Goal: Task Accomplishment & Management: Complete application form

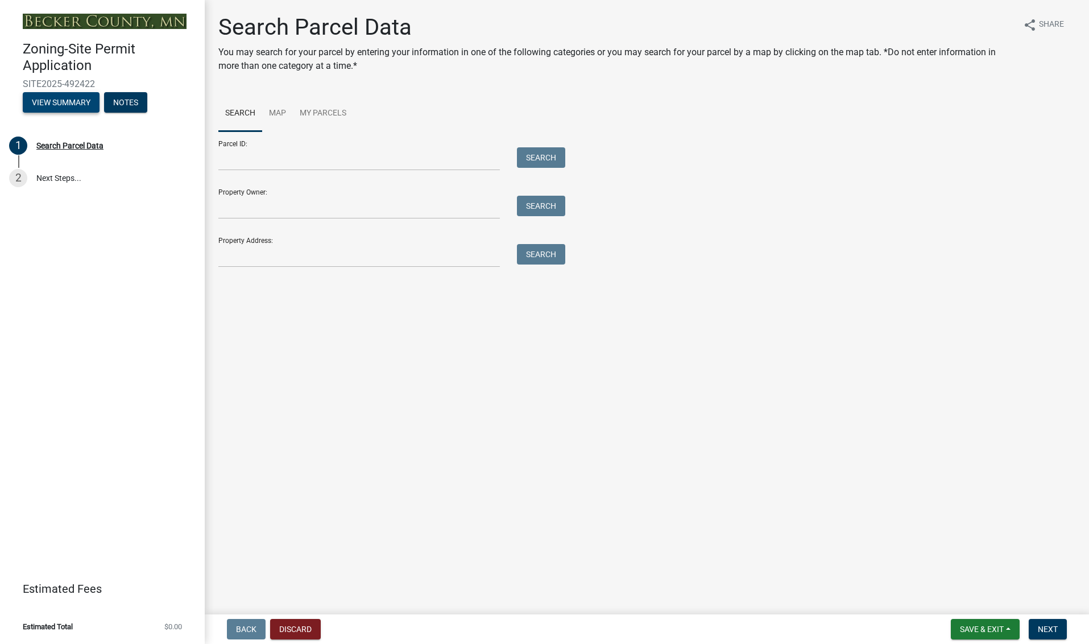
click at [57, 96] on button "View Summary" at bounding box center [61, 102] width 77 height 20
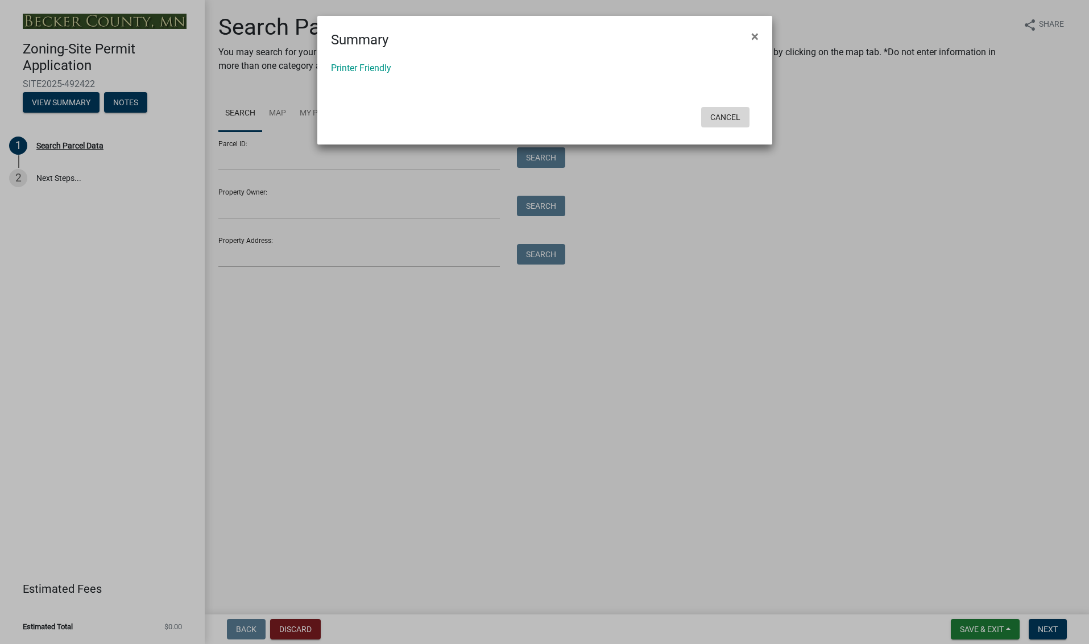
click at [727, 113] on button "Cancel" at bounding box center [725, 117] width 48 height 20
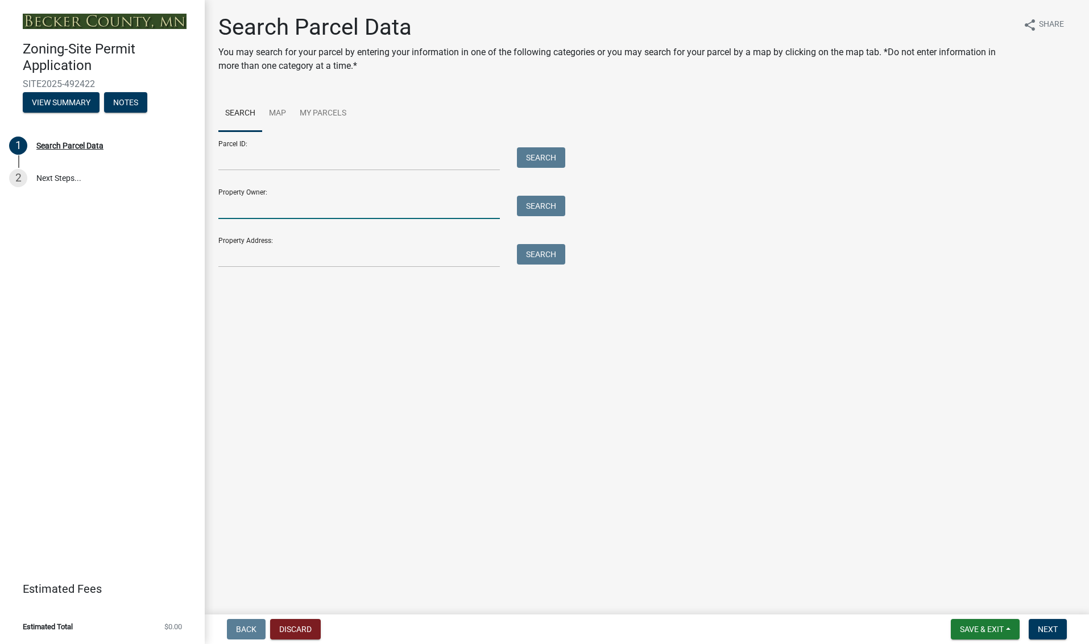
click at [252, 201] on input "Property Owner:" at bounding box center [358, 207] width 281 height 23
type input "[PERSON_NAME]"
click at [543, 202] on button "Search" at bounding box center [541, 206] width 48 height 20
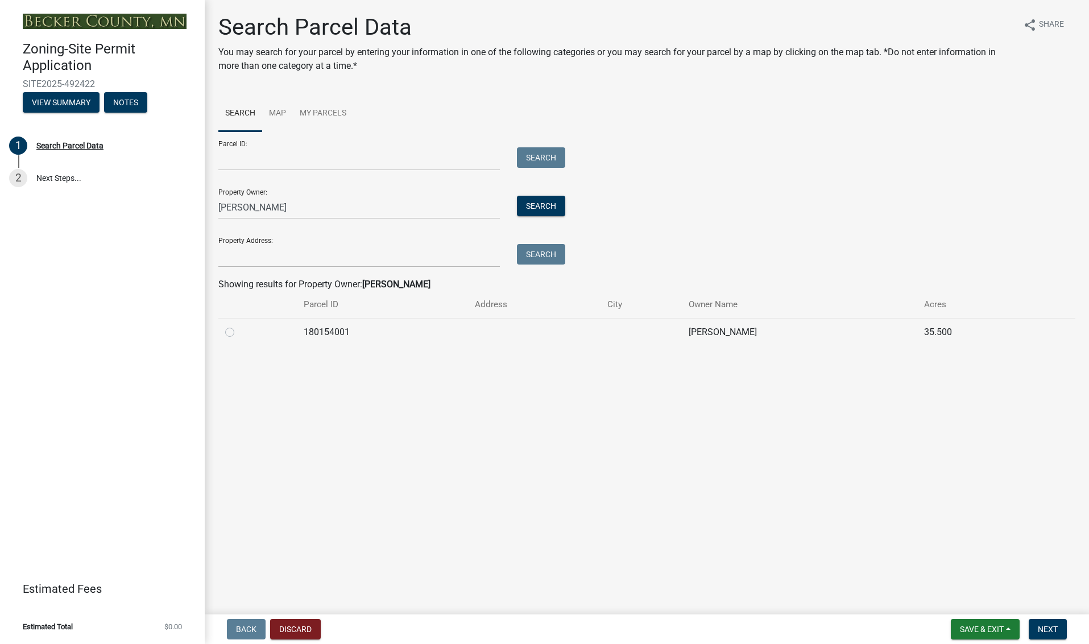
click at [239, 325] on label at bounding box center [239, 325] width 0 height 0
click at [239, 329] on input "radio" at bounding box center [242, 328] width 7 height 7
radio input "true"
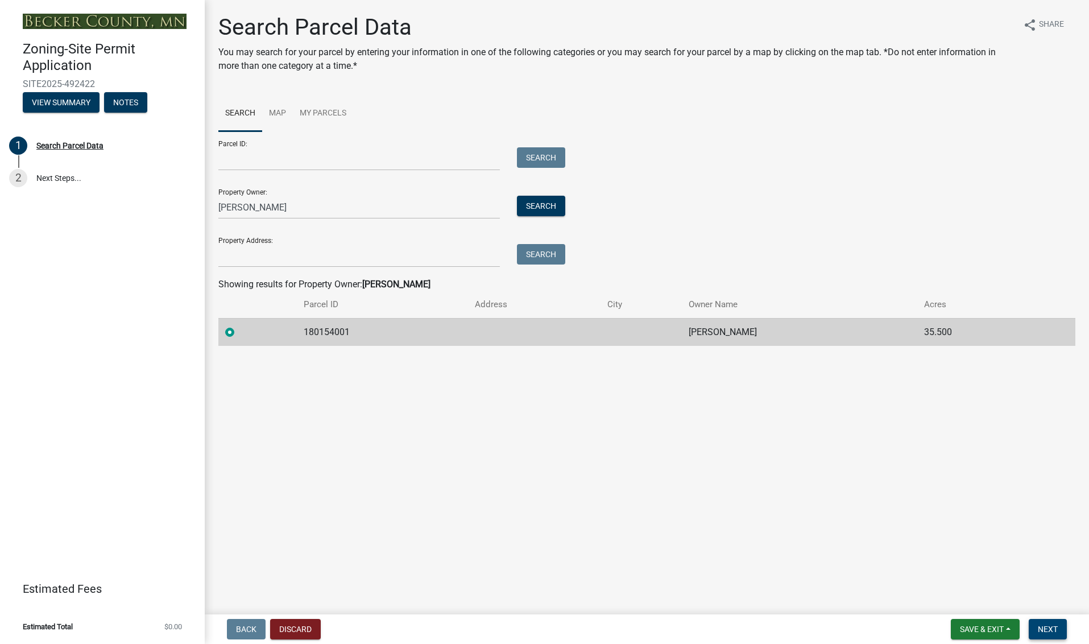
click at [1044, 624] on span "Next" at bounding box center [1048, 628] width 20 height 9
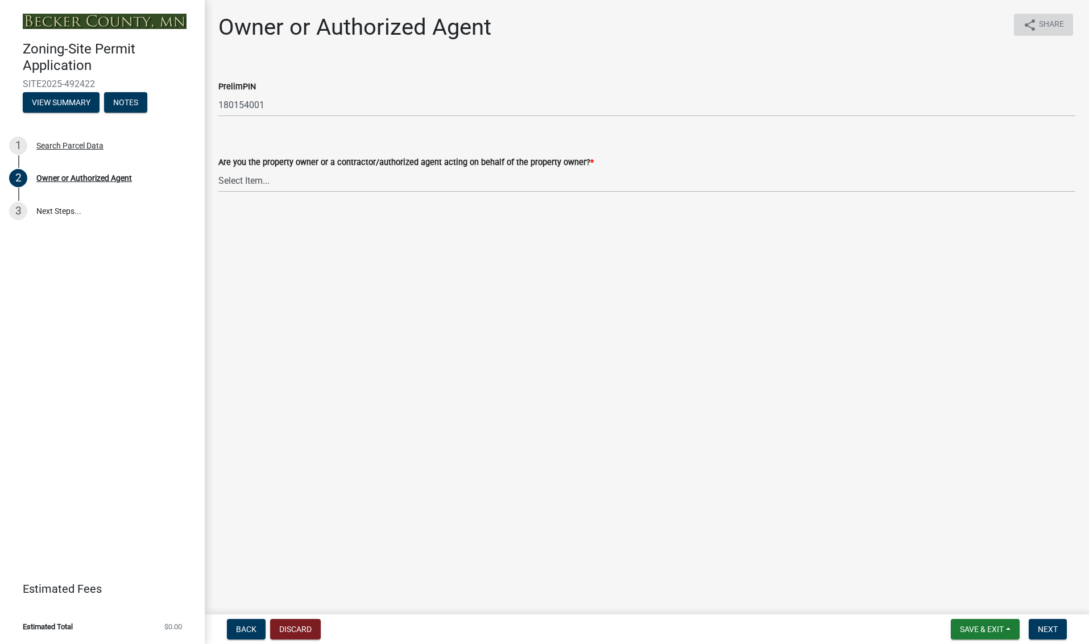
click at [1047, 20] on span "Share" at bounding box center [1051, 25] width 25 height 14
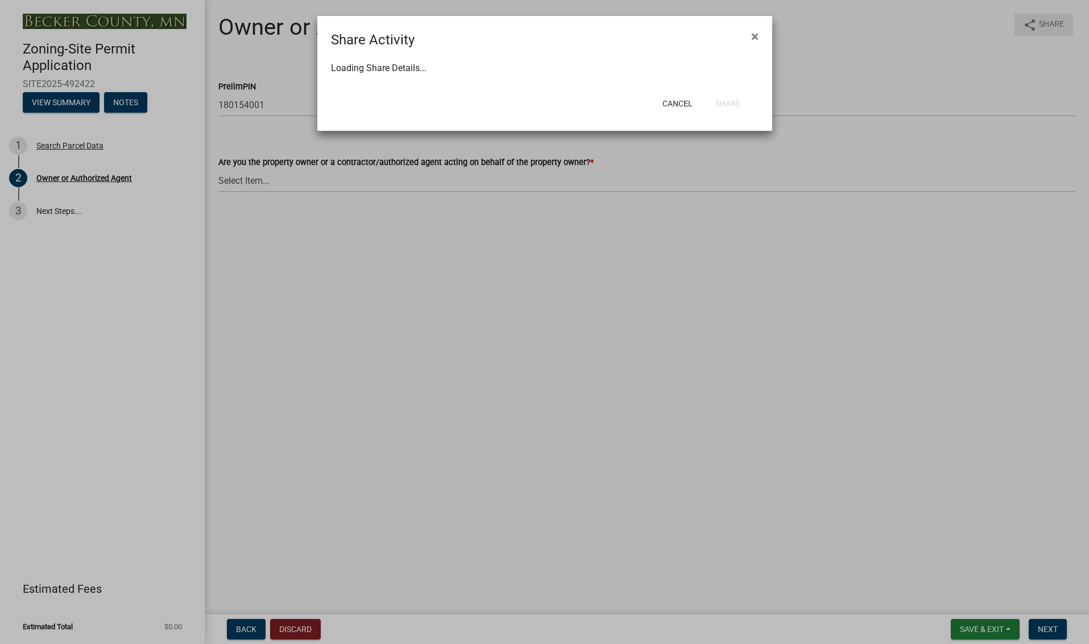
select select "1"
select select "0"
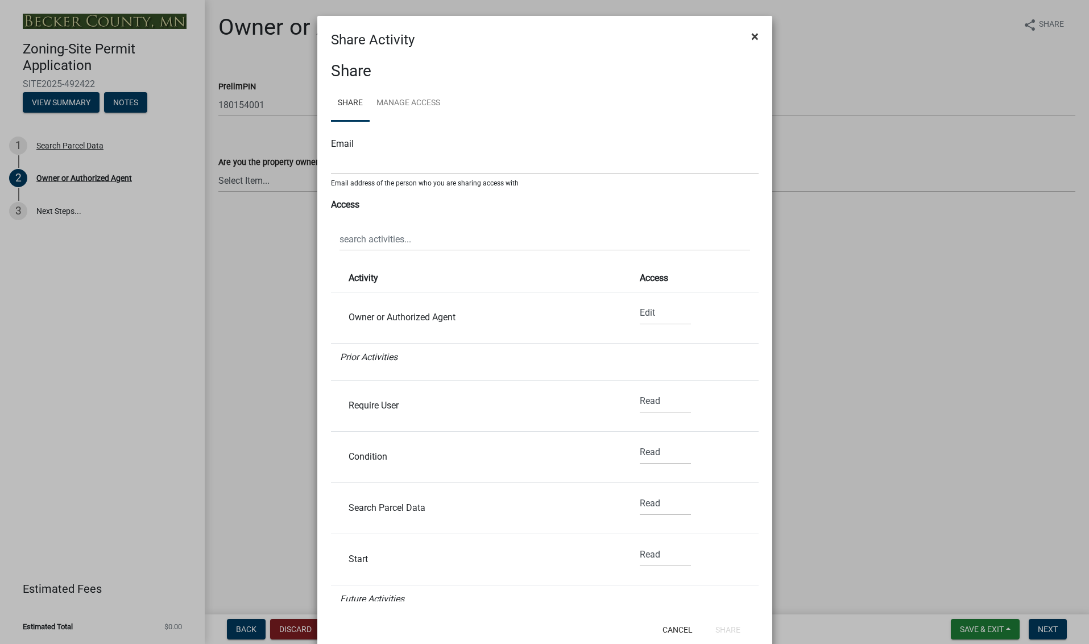
click at [752, 33] on span "×" at bounding box center [754, 36] width 7 height 16
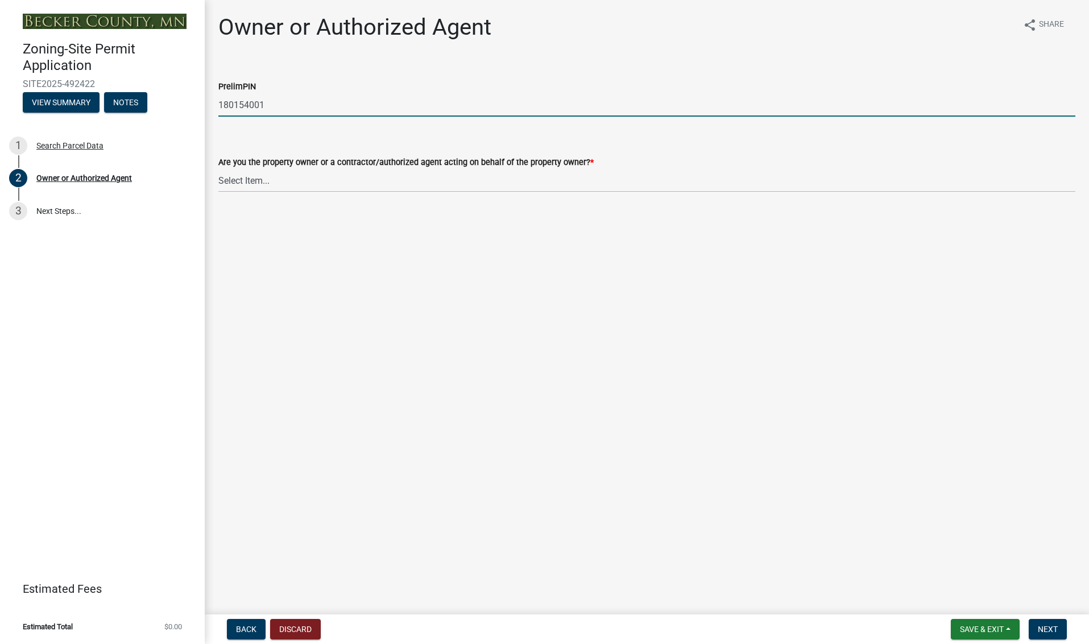
click at [241, 108] on input "180154001" at bounding box center [646, 104] width 857 height 23
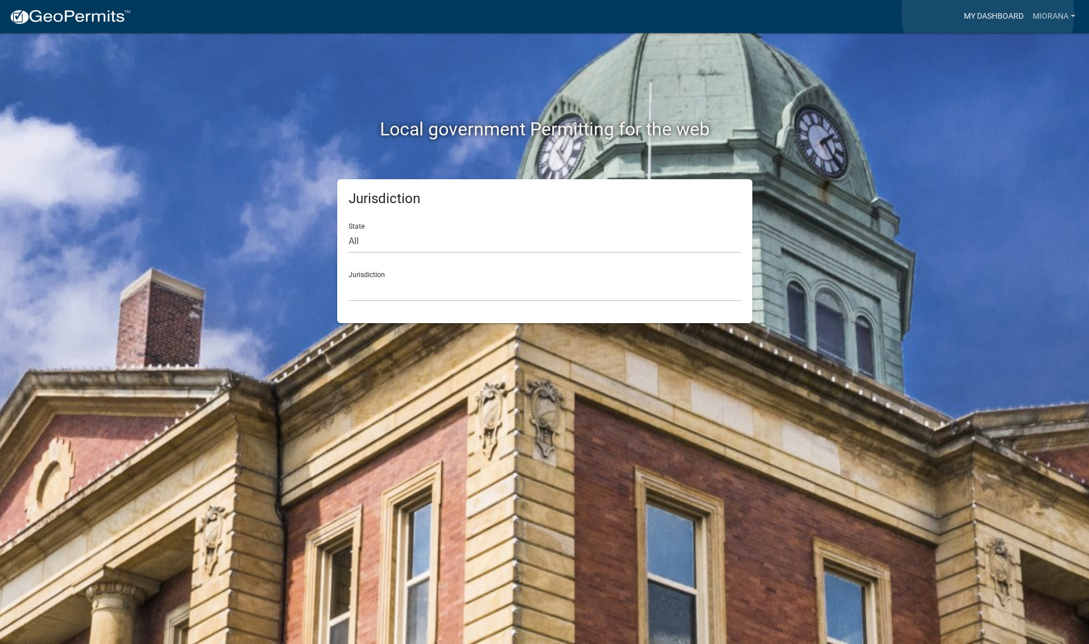
click at [988, 13] on link "My Dashboard" at bounding box center [993, 17] width 69 height 22
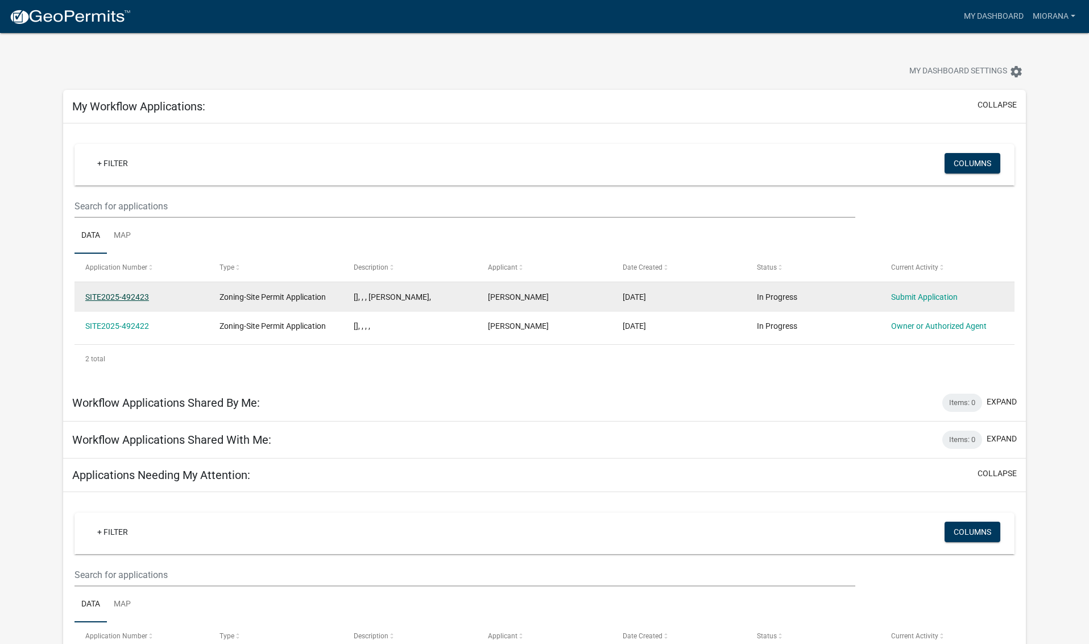
click at [119, 293] on link "SITE2025-492423" at bounding box center [117, 296] width 64 height 9
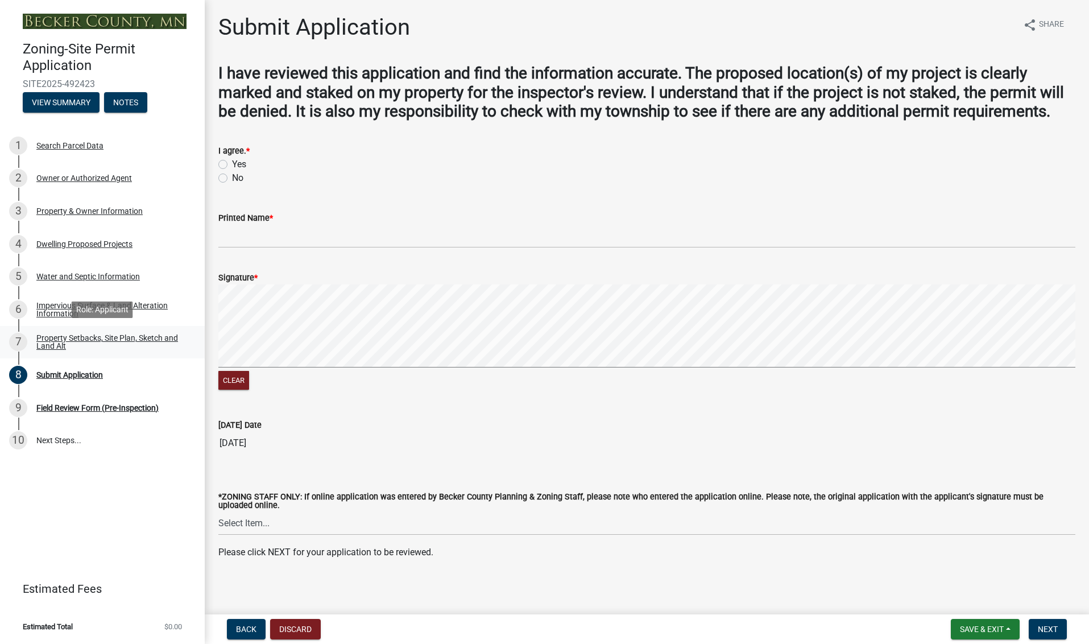
scroll to position [0, 1]
click at [62, 335] on div "Property Setbacks, Site Plan, Sketch and Land Alt" at bounding box center [111, 342] width 150 height 16
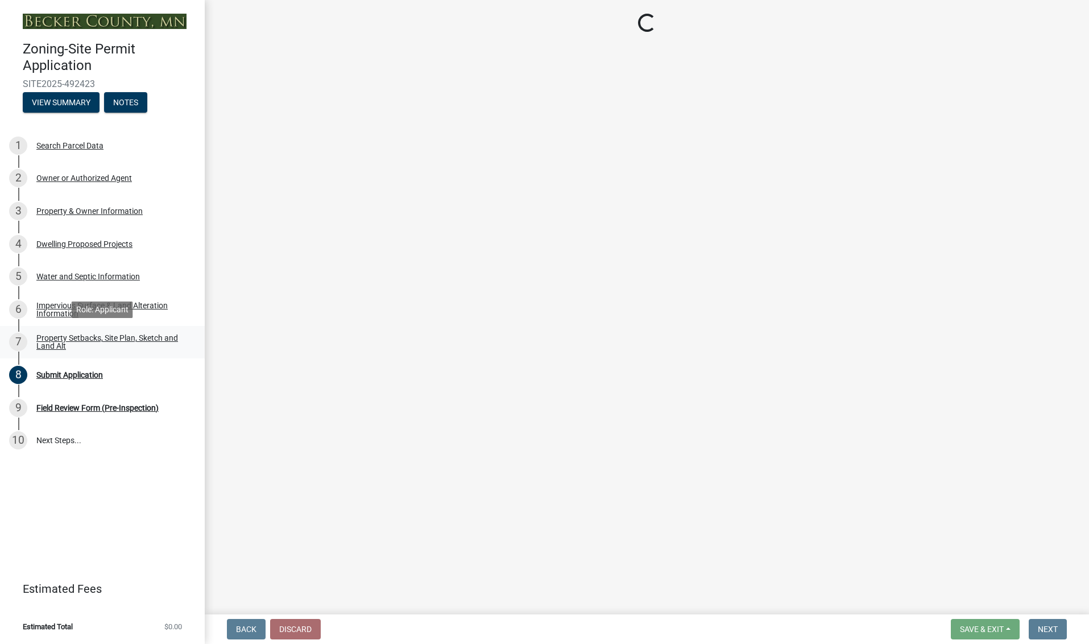
scroll to position [0, 0]
select select "7b13c63f-e699-4112-b373-98fbd28ec536"
select select "5d0b9e75-b1ef-4f79-ae61-69fcbf8f418b"
select select "fd58f24c-a096-4195-863e-b494ea1fd324"
select select "12f785fb-c378-4b18-841c-21c73dc99083"
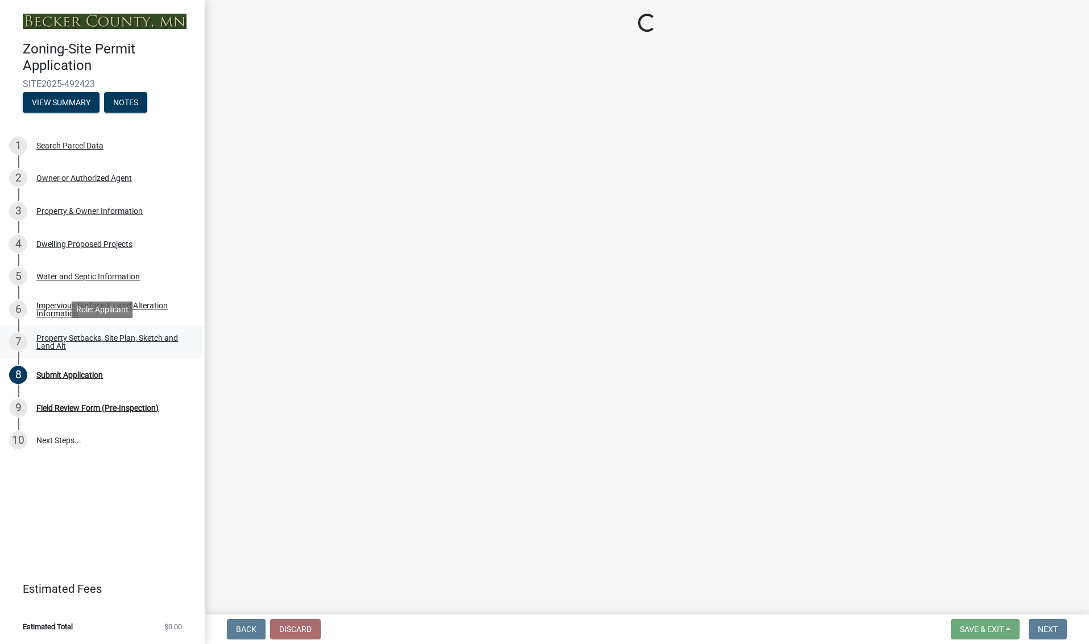
select select "e8ab2dc3-aa3f-46f3-9b4a-37eb25ad84af"
select select "27b2a8b4-abf6-463e-8c0c-7c5d2b4fe26f"
select select "b98836ba-4715-455d-97ab-be9a9df498a8"
select select "d61e3758-d187-40af-a435-5e09c3f3d509"
select select "288143c3-cc30-40f5-bb2a-2522511345b2"
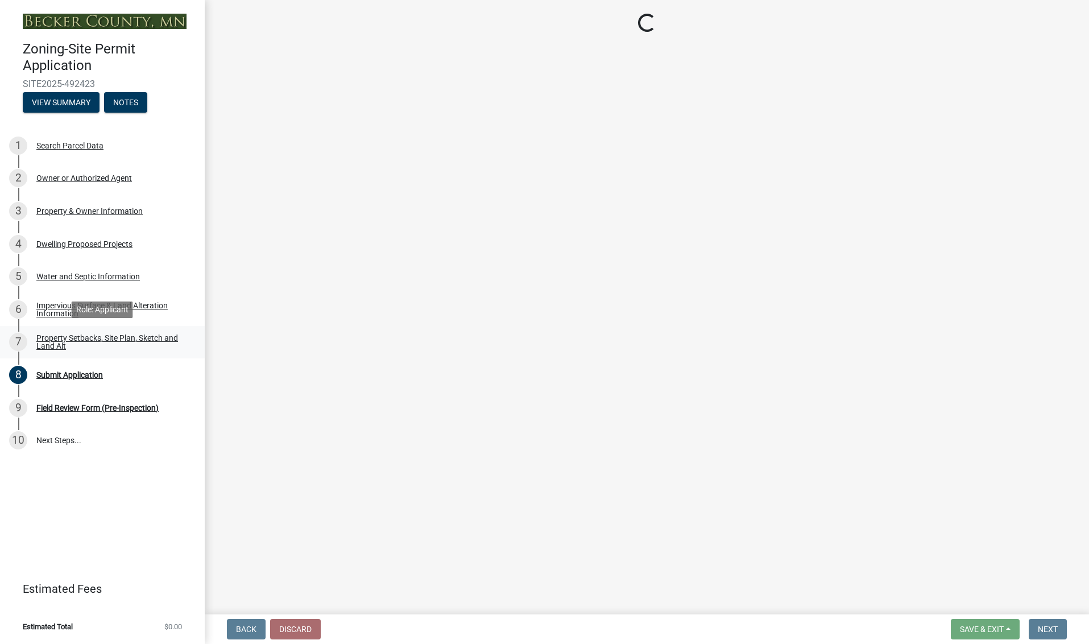
select select "ff457040-d2bf-49fa-a716-aef4a9c76f60"
select select "19d13e65-c93d-443e-910a-7a17299544cc"
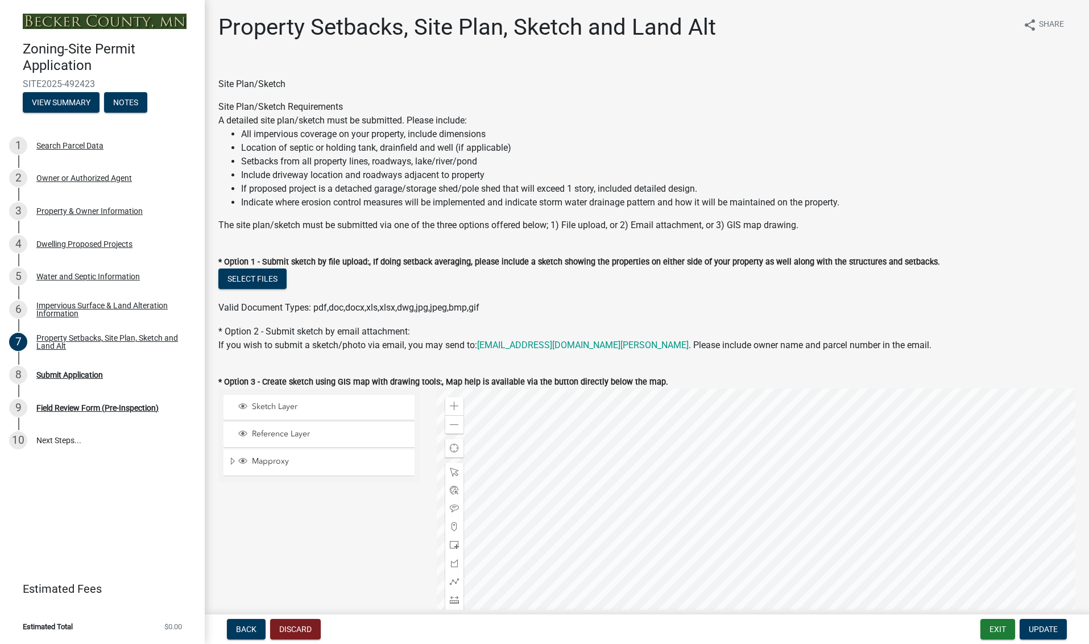
scroll to position [0, 1]
click at [93, 240] on div "Dwelling Proposed Projects" at bounding box center [84, 244] width 96 height 8
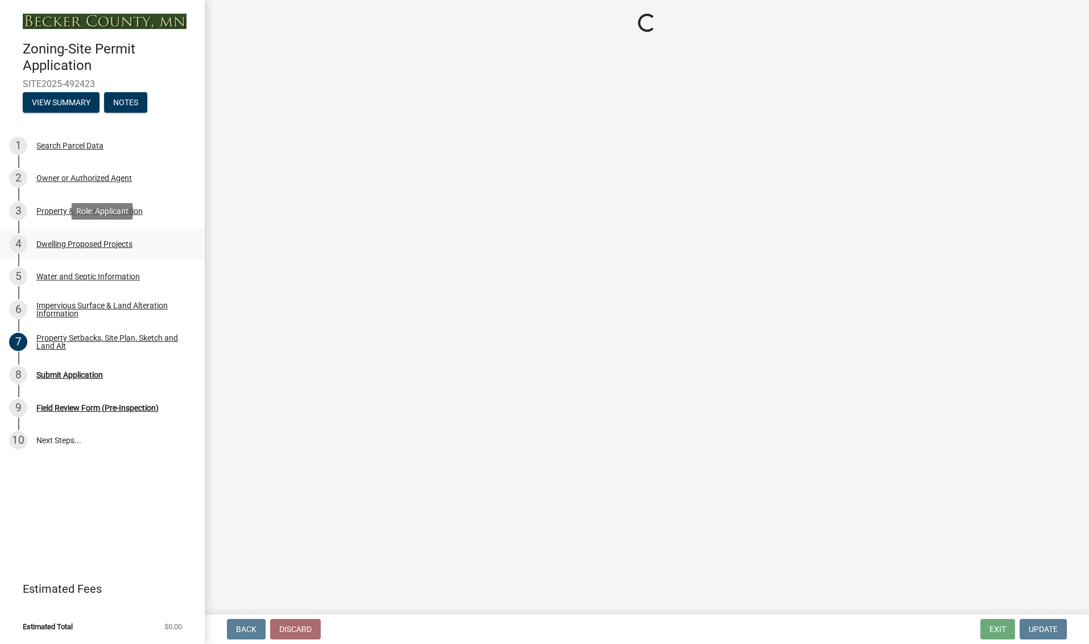
select select "a5b58647-72e6-4a45-9816-4b1990647a33"
select select "566f81cc-4b3f-4ecb-9f16-a2b313352c61"
select select "11c1c089-3b44-43c0-9549-3c9eeea2451f"
select select "781a3532-4308-48f8-bcde-e97c9fab42cb"
select select "8e4dc0e1-7dfa-4afc-85b9-5ad40795f204"
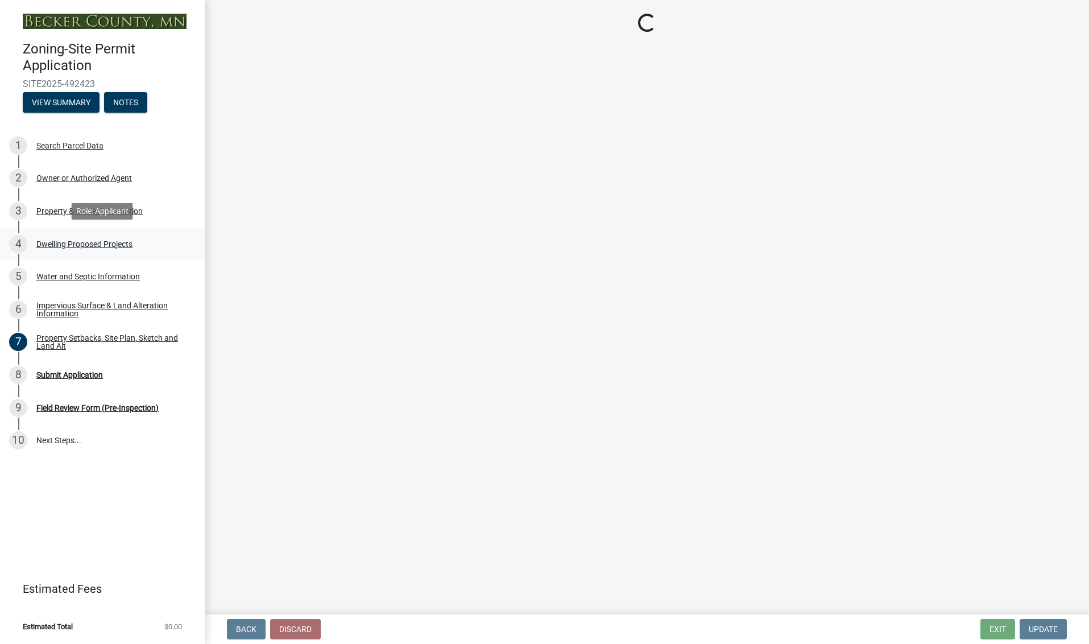
select select "107cbe59-677b-44f2-96fc-816b282ebb79"
select select "ab9119d1-7da9-49c4-9fac-8c142204c89d"
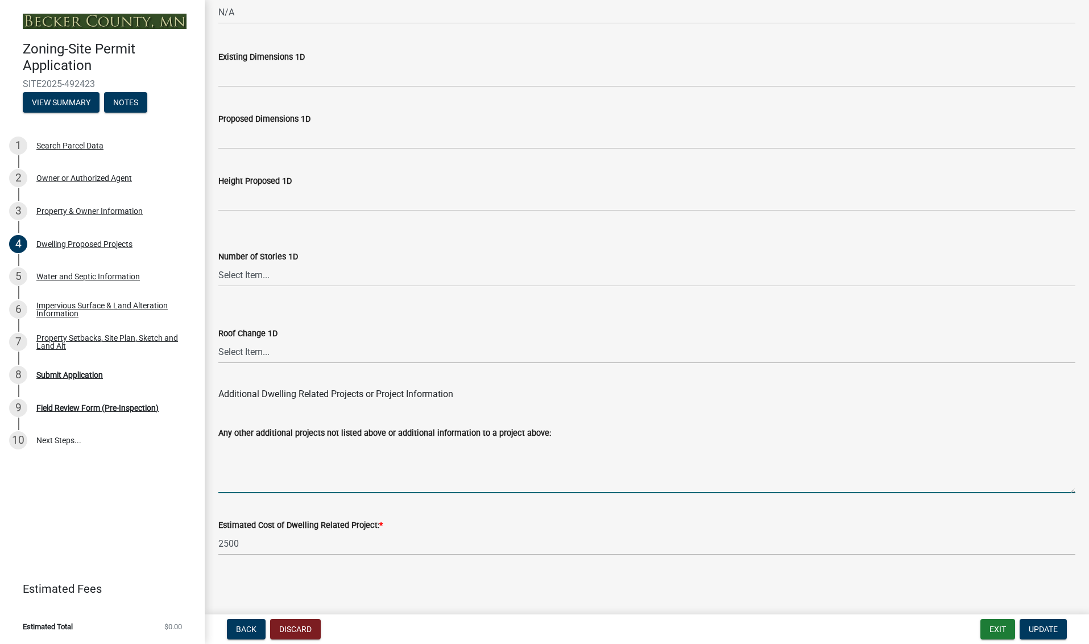
scroll to position [2, 0]
click at [250, 456] on textarea "Any other additional projects not listed above or additional information to a p…" at bounding box center [646, 465] width 857 height 53
click at [458, 445] on textarea "Replacing a worn out deck. Reusing existing footings. Sam size, same locatioon," at bounding box center [646, 465] width 857 height 53
click at [525, 447] on textarea "Replacing a worn out deck. Reusing existing footings. Same size, same locatioon," at bounding box center [646, 465] width 857 height 53
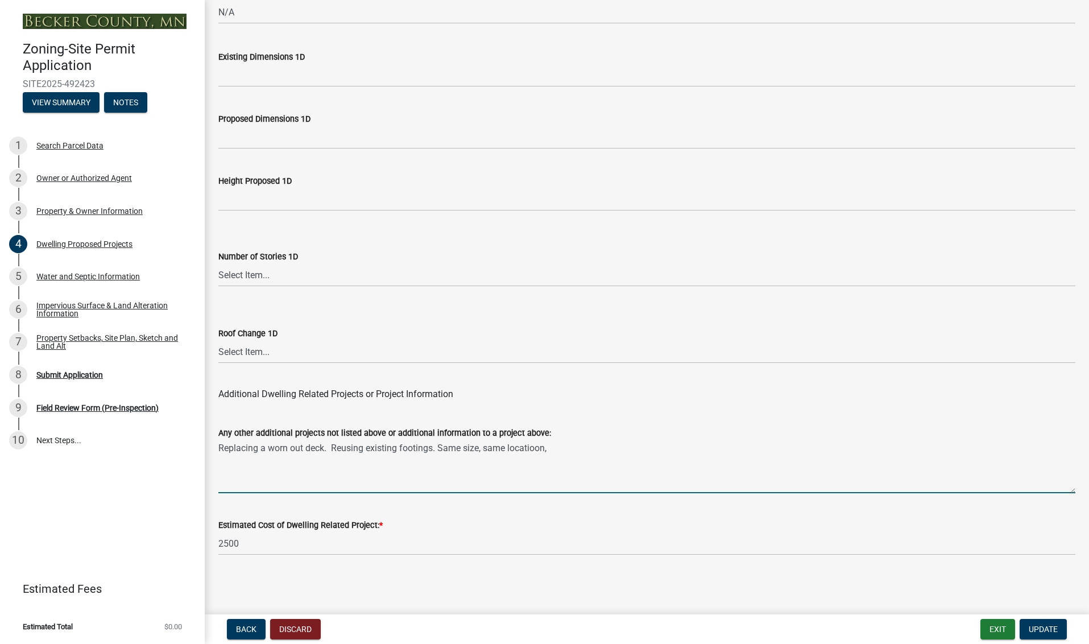
click at [541, 447] on textarea "Replacing a worn out deck. Reusing existing footings. Same size, same locatioon," at bounding box center [646, 465] width 857 height 53
click at [554, 446] on textarea "Replacing a worn out deck. Reusing existing footings. Same size, same location," at bounding box center [646, 465] width 857 height 53
click at [484, 445] on textarea "Replacing a worn out deck. Reusing existing footings. Same size, same location,…" at bounding box center [646, 465] width 857 height 53
click at [546, 446] on textarea "Replacing a worn out deck. Reusing existing footings. Same size, same location,…" at bounding box center [646, 465] width 857 height 53
click at [606, 447] on textarea "Replacing a worn out deck. Reusing existing footings. Same size, same location,…" at bounding box center [646, 465] width 857 height 53
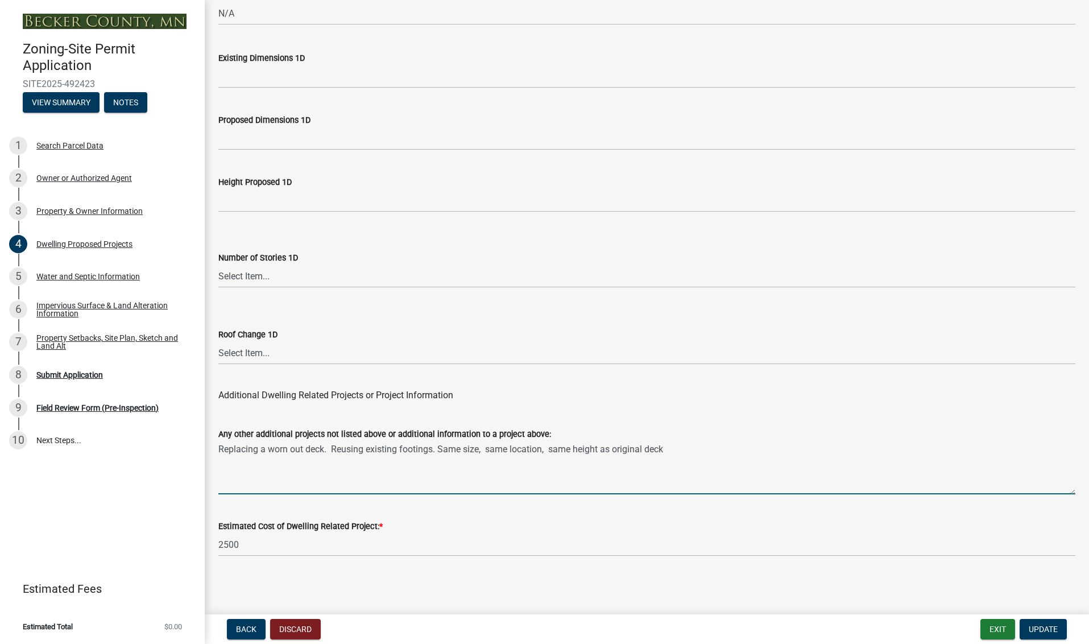
scroll to position [0, 1]
click at [363, 450] on textarea "Replacing a worn out deck. Reusing existing footings. Same size, same location,…" at bounding box center [646, 468] width 857 height 53
click at [451, 447] on textarea "Replacing a worn out deck. Reusinging existing footings. Same size, same locati…" at bounding box center [646, 465] width 857 height 53
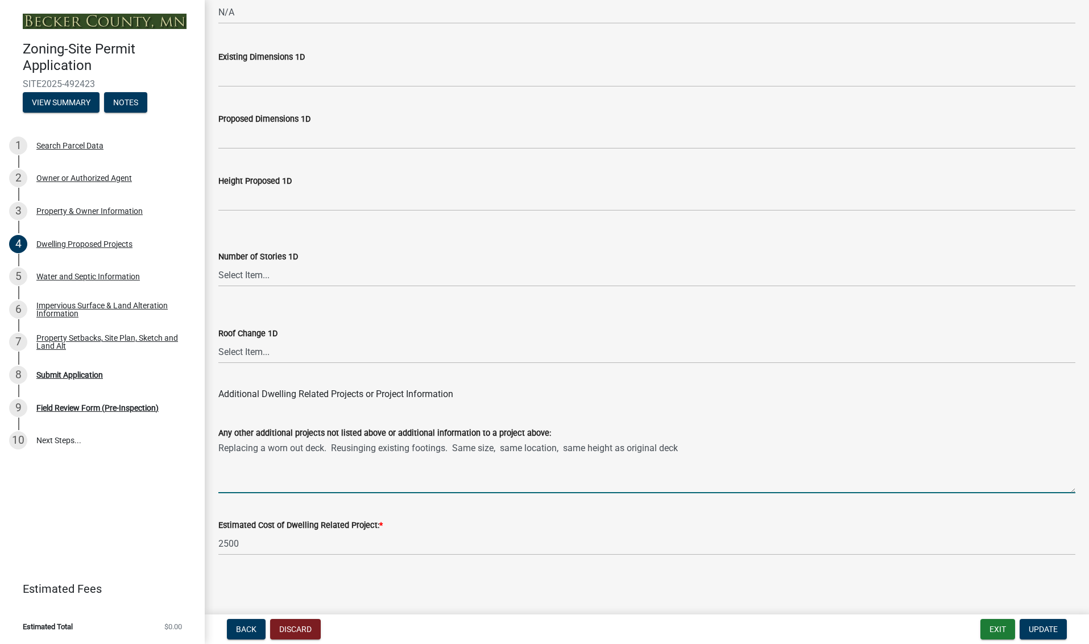
type textarea "Replacing a worn out deck. Reusinging existing footings. Same size, same locati…"
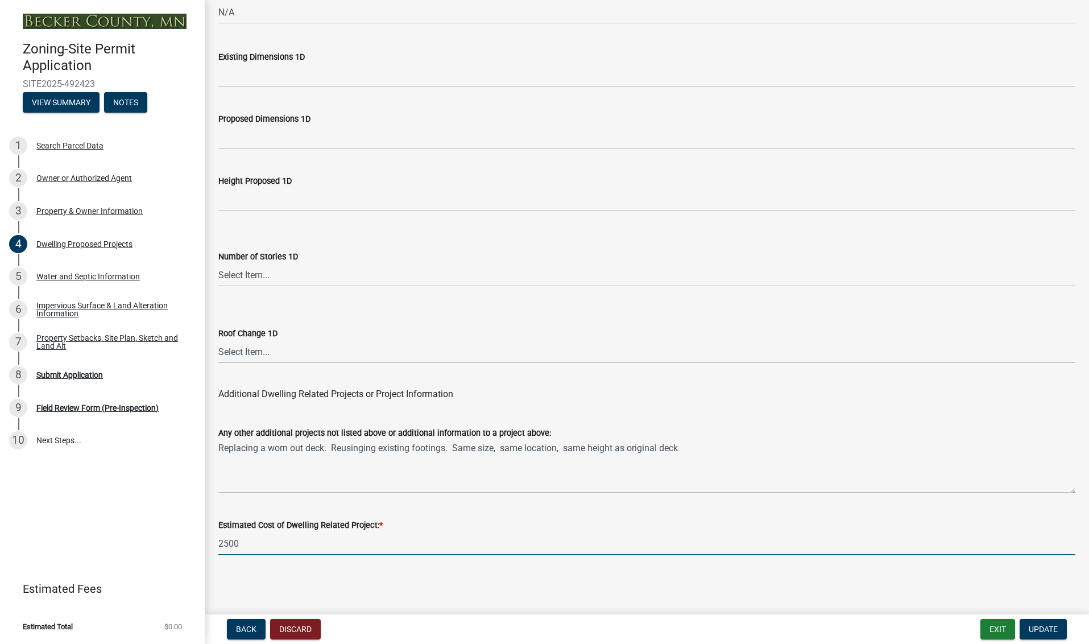
click at [244, 542] on input "2500" at bounding box center [646, 543] width 857 height 23
type input "2"
type input "1"
type input "1942"
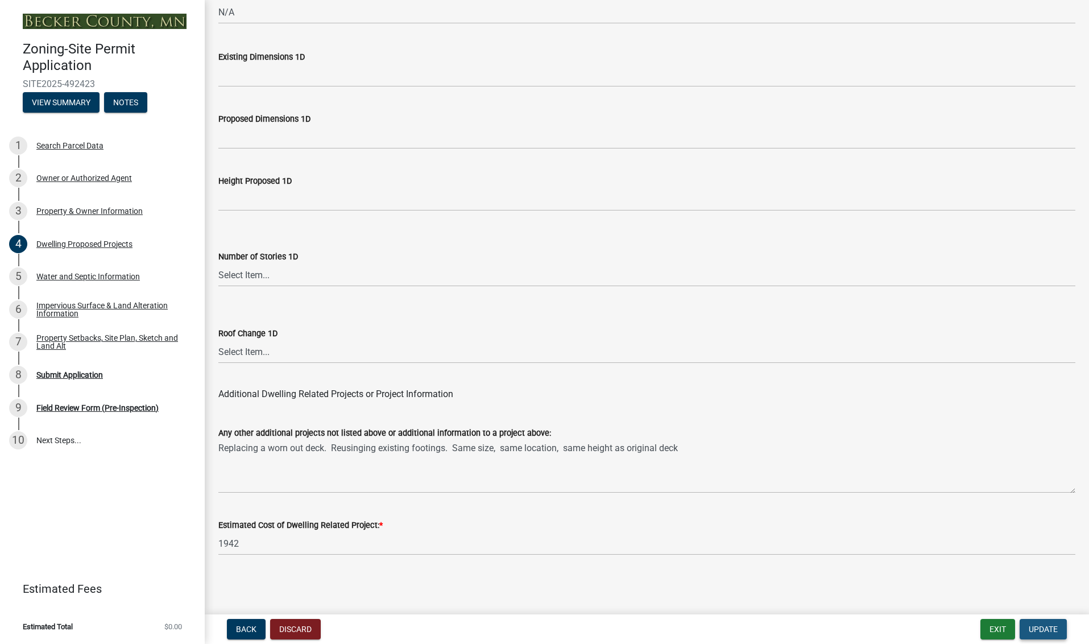
click at [1040, 625] on span "Update" at bounding box center [1042, 628] width 29 height 9
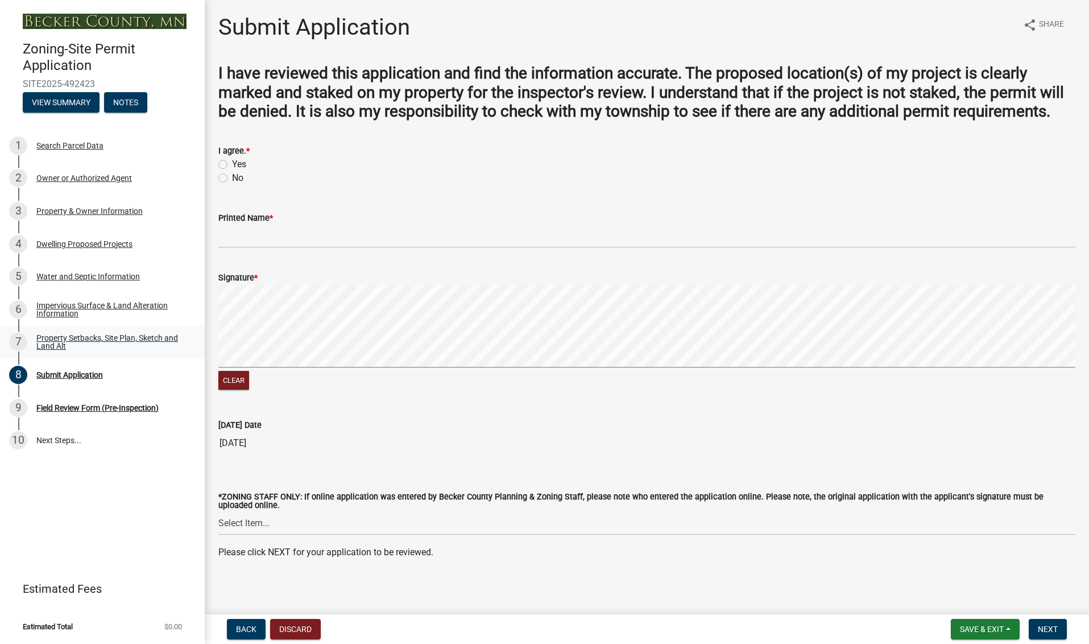
click at [81, 335] on div "Property Setbacks, Site Plan, Sketch and Land Alt" at bounding box center [111, 342] width 150 height 16
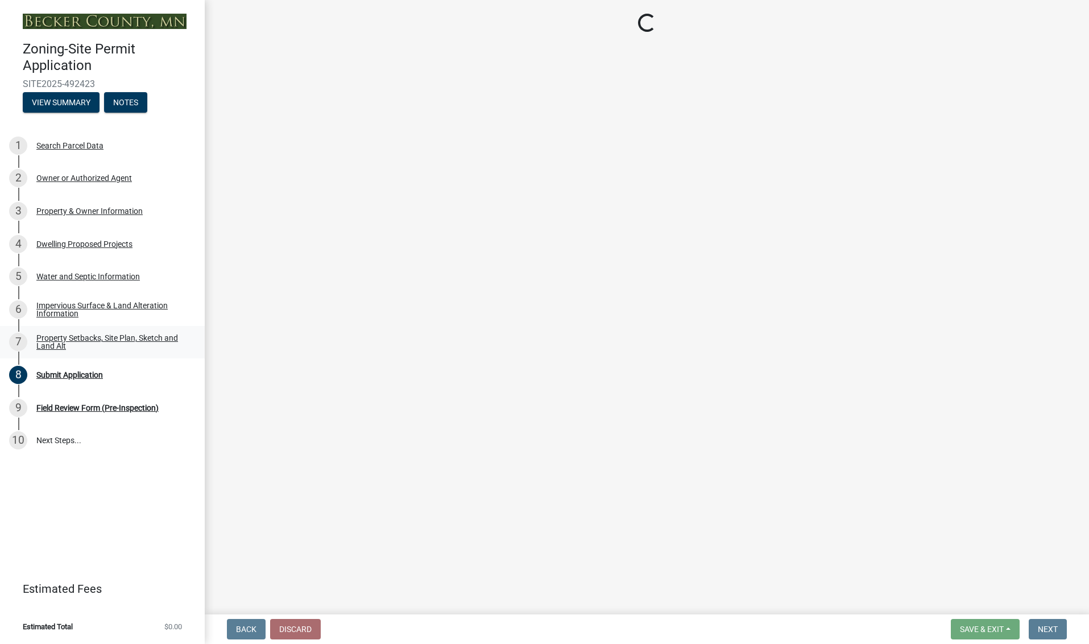
select select "7b13c63f-e699-4112-b373-98fbd28ec536"
select select "5d0b9e75-b1ef-4f79-ae61-69fcbf8f418b"
select select "fd58f24c-a096-4195-863e-b494ea1fd324"
select select "12f785fb-c378-4b18-841c-21c73dc99083"
select select "e8ab2dc3-aa3f-46f3-9b4a-37eb25ad84af"
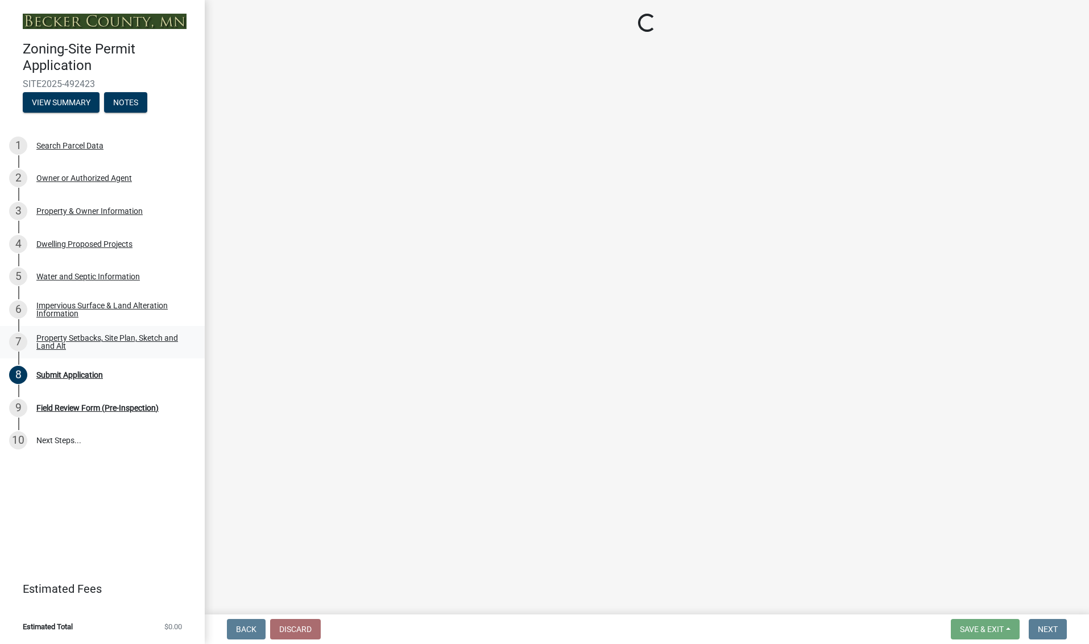
select select "27b2a8b4-abf6-463e-8c0c-7c5d2b4fe26f"
select select "b98836ba-4715-455d-97ab-be9a9df498a8"
select select "d61e3758-d187-40af-a435-5e09c3f3d509"
select select "288143c3-cc30-40f5-bb2a-2522511345b2"
select select "ff457040-d2bf-49fa-a716-aef4a9c76f60"
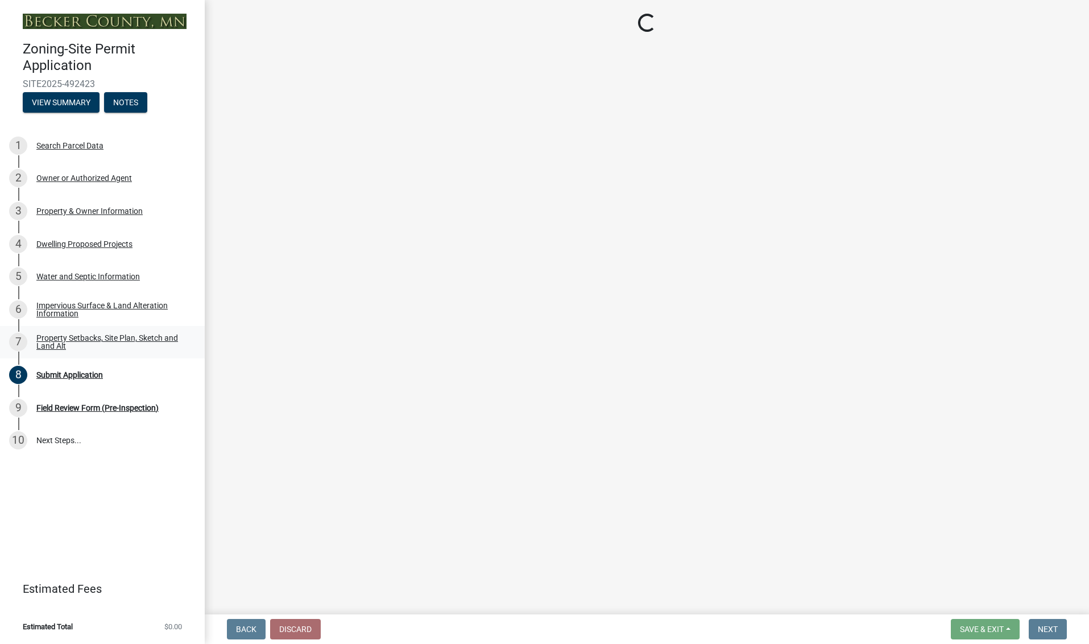
select select "19d13e65-c93d-443e-910a-7a17299544cc"
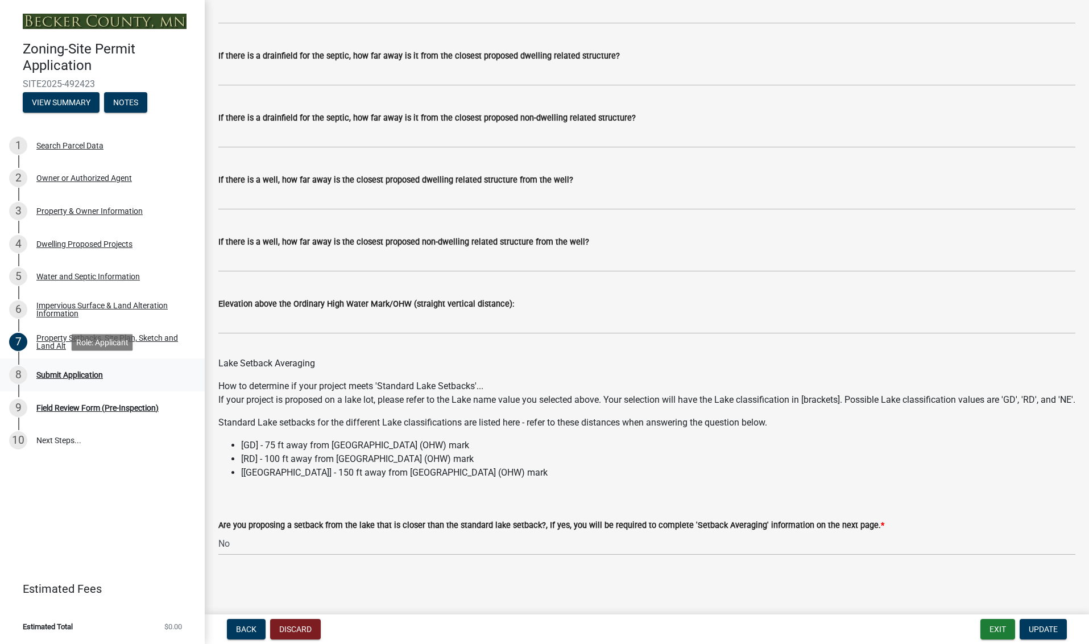
click at [65, 371] on div "Submit Application" at bounding box center [69, 375] width 67 height 8
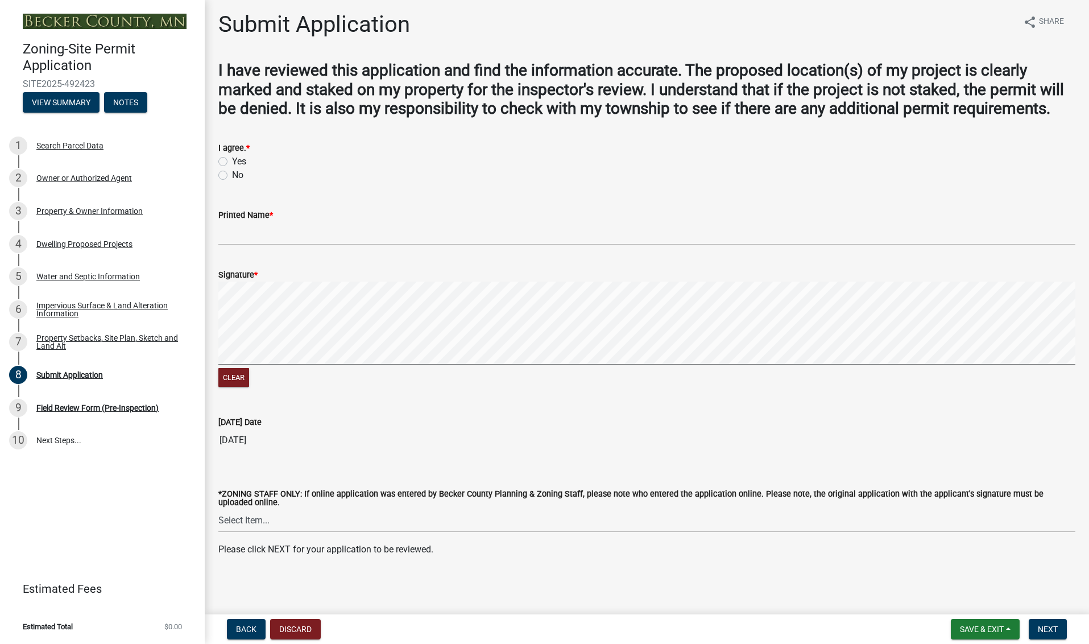
scroll to position [20, 0]
click at [84, 242] on div "Dwelling Proposed Projects" at bounding box center [84, 244] width 96 height 8
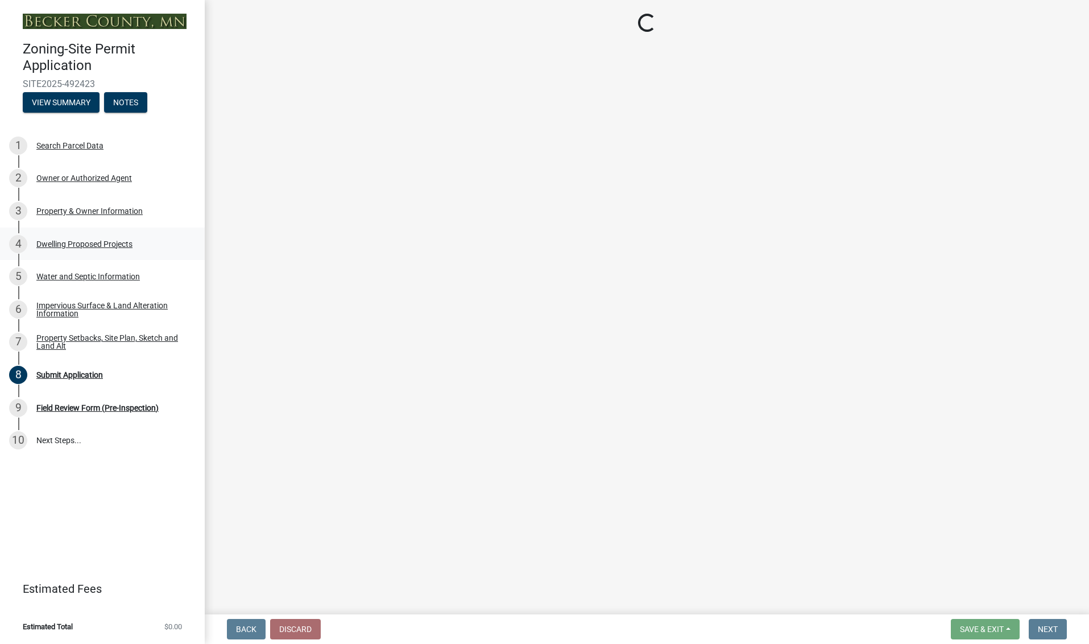
select select "a5b58647-72e6-4a45-9816-4b1990647a33"
select select "566f81cc-4b3f-4ecb-9f16-a2b313352c61"
select select "11c1c089-3b44-43c0-9549-3c9eeea2451f"
select select "781a3532-4308-48f8-bcde-e97c9fab42cb"
select select "8e4dc0e1-7dfa-4afc-85b9-5ad40795f204"
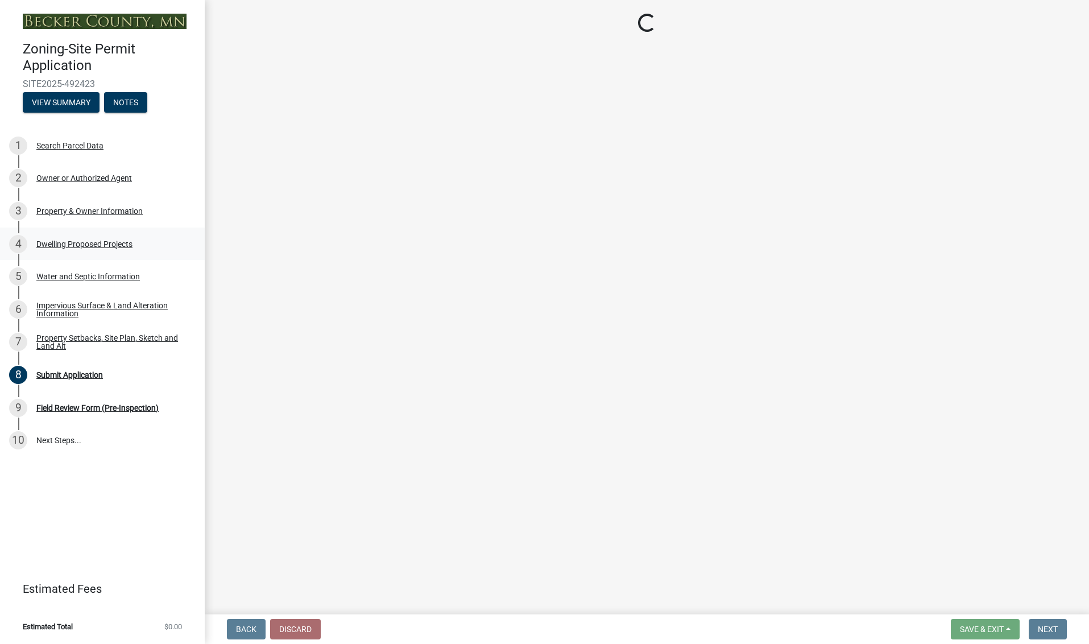
select select "107cbe59-677b-44f2-96fc-816b282ebb79"
select select "ab9119d1-7da9-49c4-9fac-8c142204c89d"
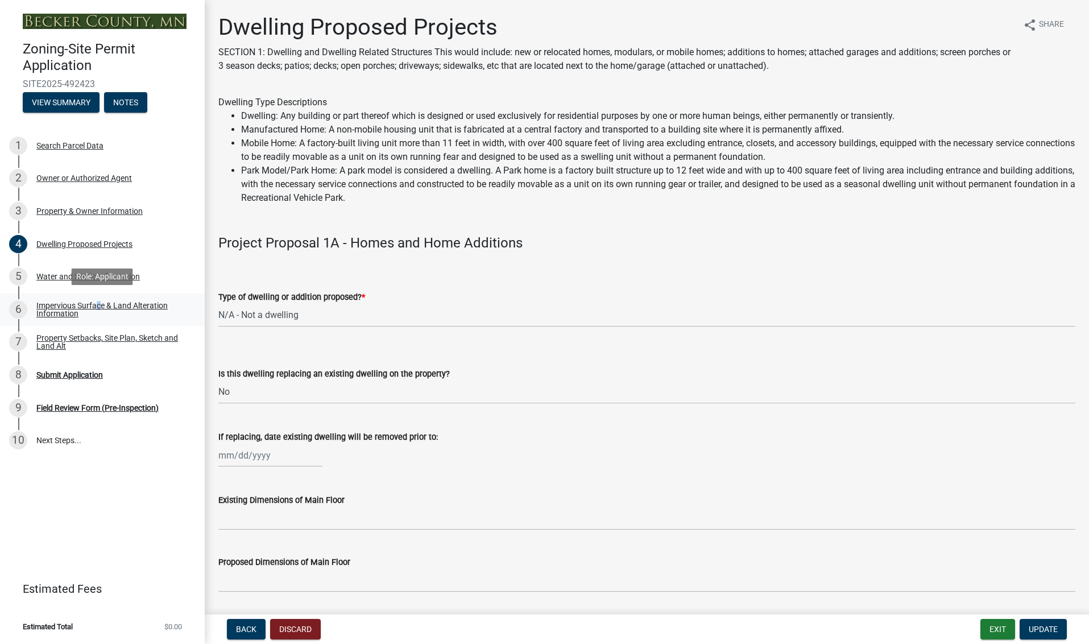
click at [94, 303] on div "Impervious Surface & Land Alteration Information" at bounding box center [111, 309] width 150 height 16
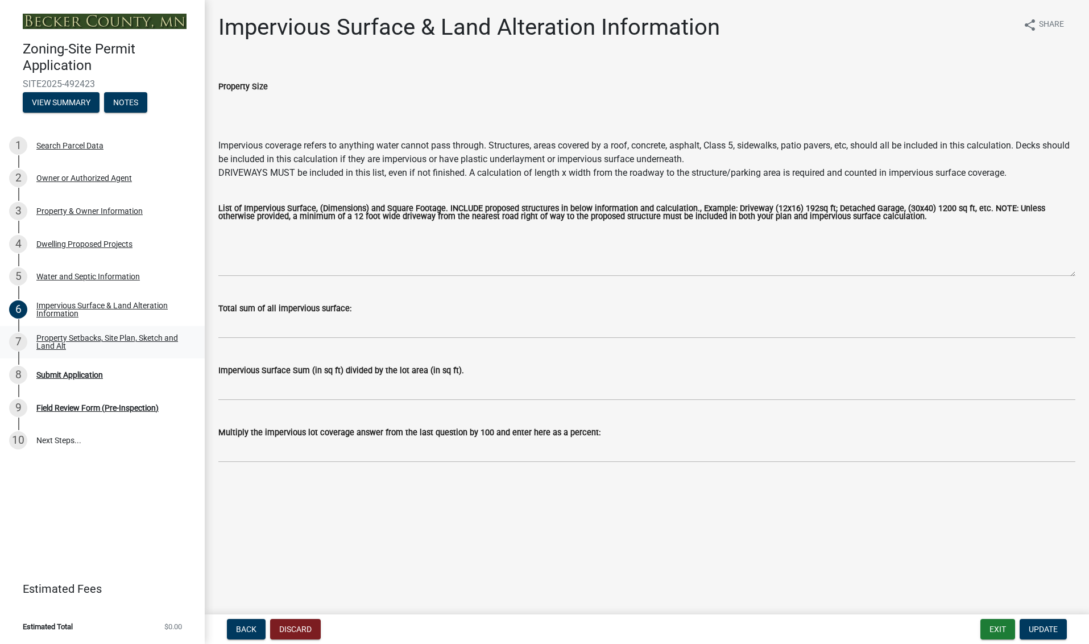
click at [106, 335] on div "Property Setbacks, Site Plan, Sketch and Land Alt" at bounding box center [111, 342] width 150 height 16
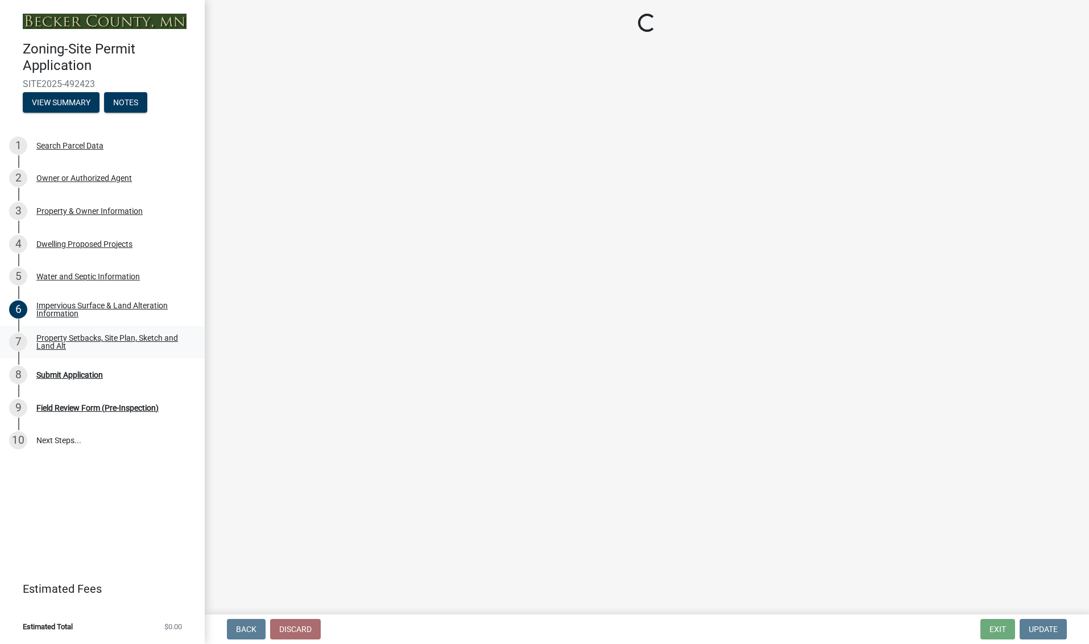
select select "7b13c63f-e699-4112-b373-98fbd28ec536"
select select "5d0b9e75-b1ef-4f79-ae61-69fcbf8f418b"
select select "fd58f24c-a096-4195-863e-b494ea1fd324"
select select "12f785fb-c378-4b18-841c-21c73dc99083"
select select "e8ab2dc3-aa3f-46f3-9b4a-37eb25ad84af"
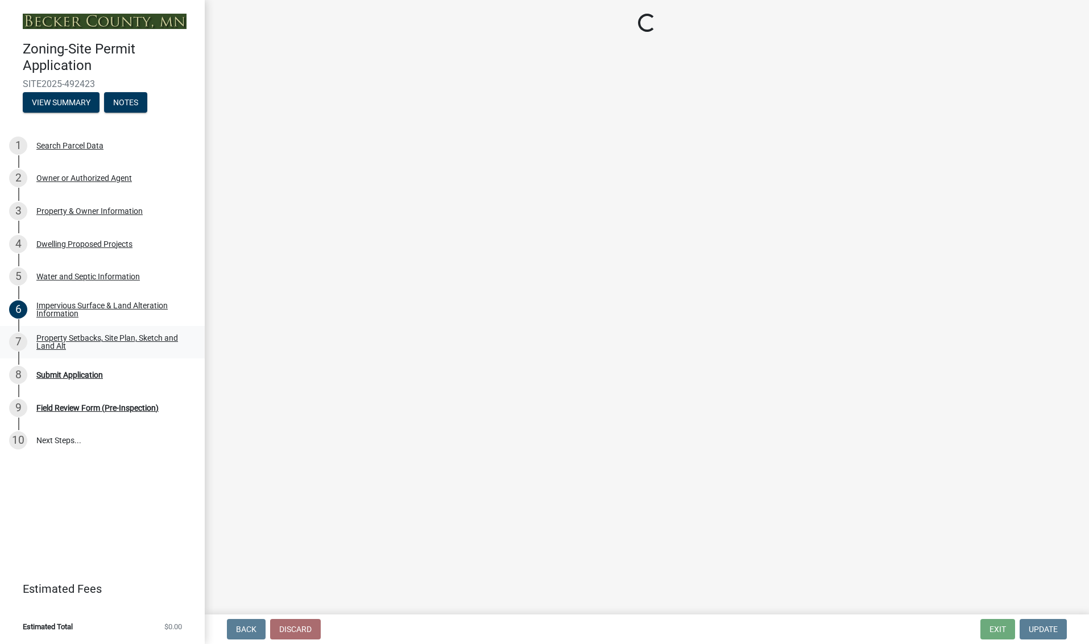
select select "27b2a8b4-abf6-463e-8c0c-7c5d2b4fe26f"
select select "b98836ba-4715-455d-97ab-be9a9df498a8"
select select "d61e3758-d187-40af-a435-5e09c3f3d509"
select select "288143c3-cc30-40f5-bb2a-2522511345b2"
select select "ff457040-d2bf-49fa-a716-aef4a9c76f60"
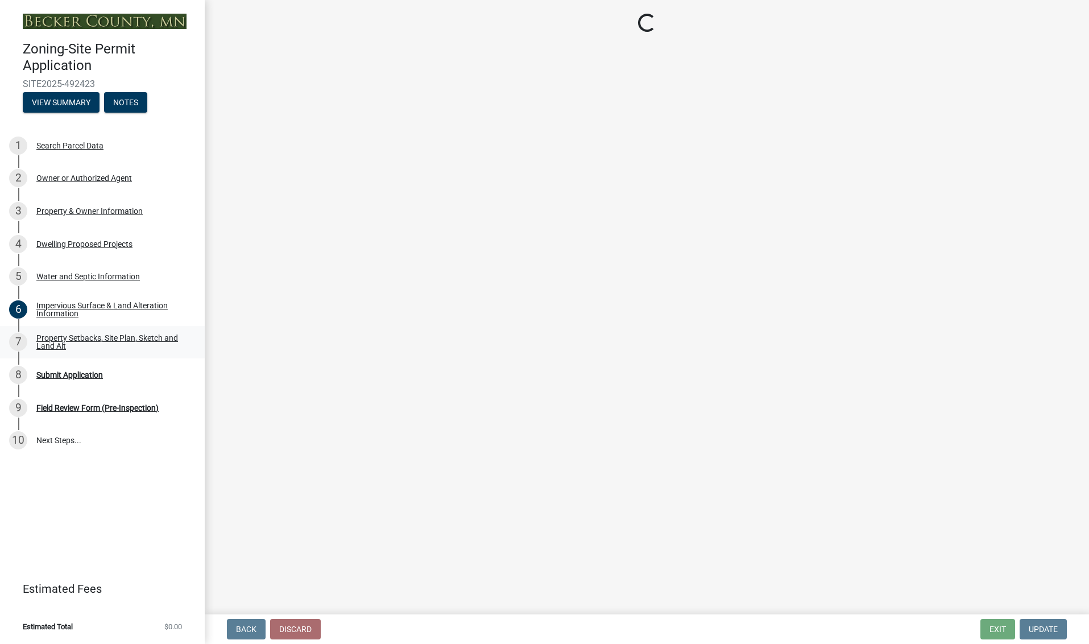
select select "19d13e65-c93d-443e-910a-7a17299544cc"
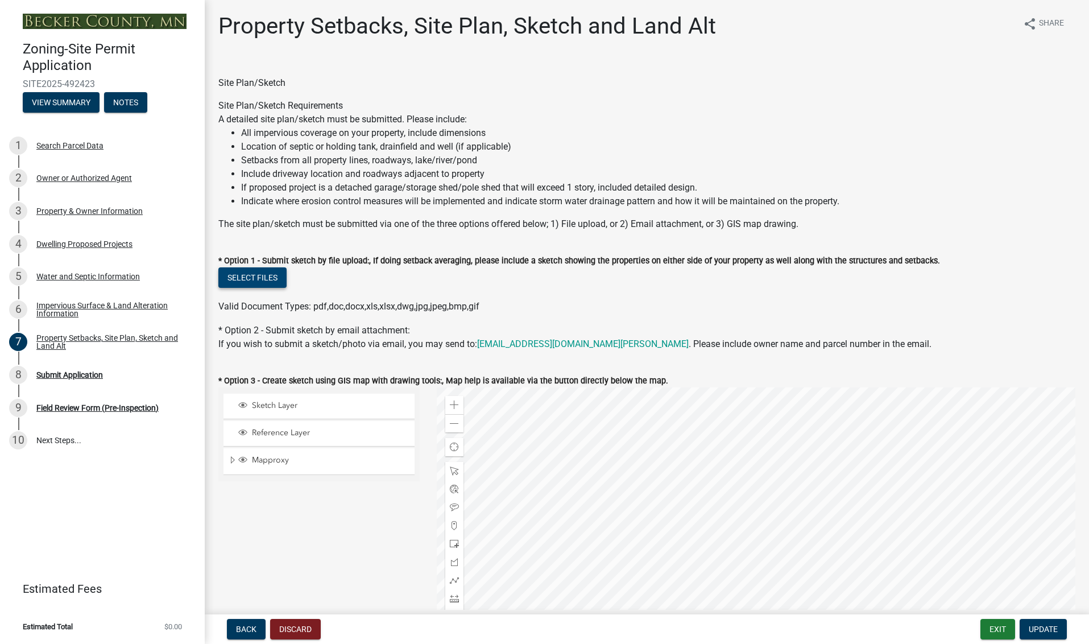
scroll to position [0, 1]
click at [260, 275] on button "Select files" at bounding box center [252, 277] width 68 height 20
click at [254, 273] on button "Select files" at bounding box center [252, 277] width 68 height 20
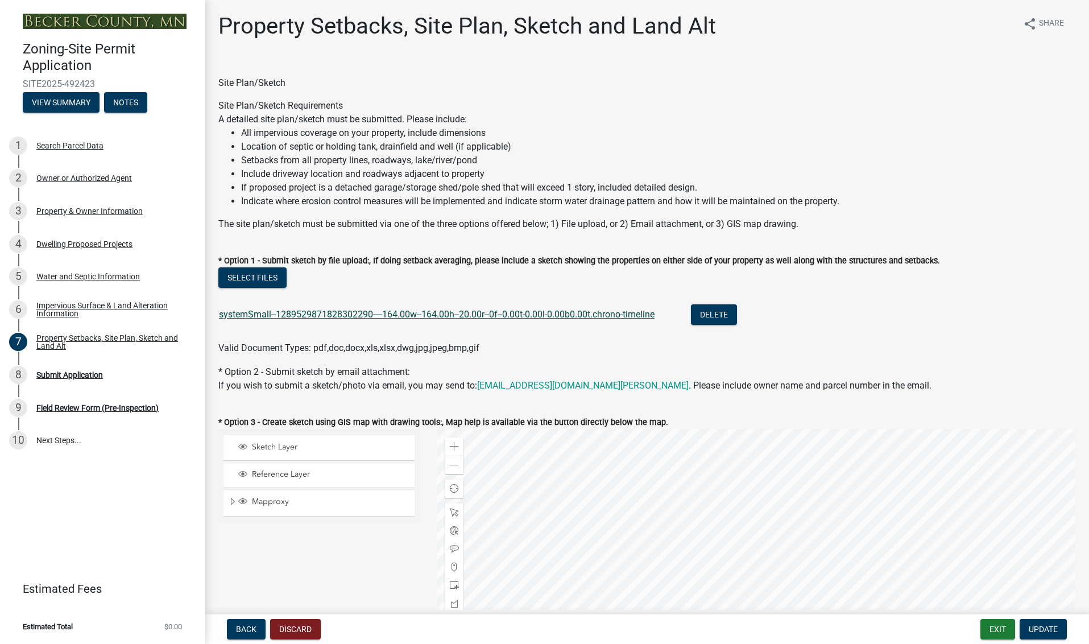
click at [396, 312] on link "systemSmall--1289529871828302290----164.00w--164.00h--20.00r--0f--0.00t-0.00l-0…" at bounding box center [437, 314] width 436 height 11
drag, startPoint x: 881, startPoint y: 47, endPoint x: 951, endPoint y: 1, distance: 84.5
click at [891, 44] on div "Property Setbacks, Site Plan, Sketch and Land Alt share Share" at bounding box center [646, 31] width 857 height 36
click at [715, 310] on button "Delete" at bounding box center [714, 314] width 46 height 20
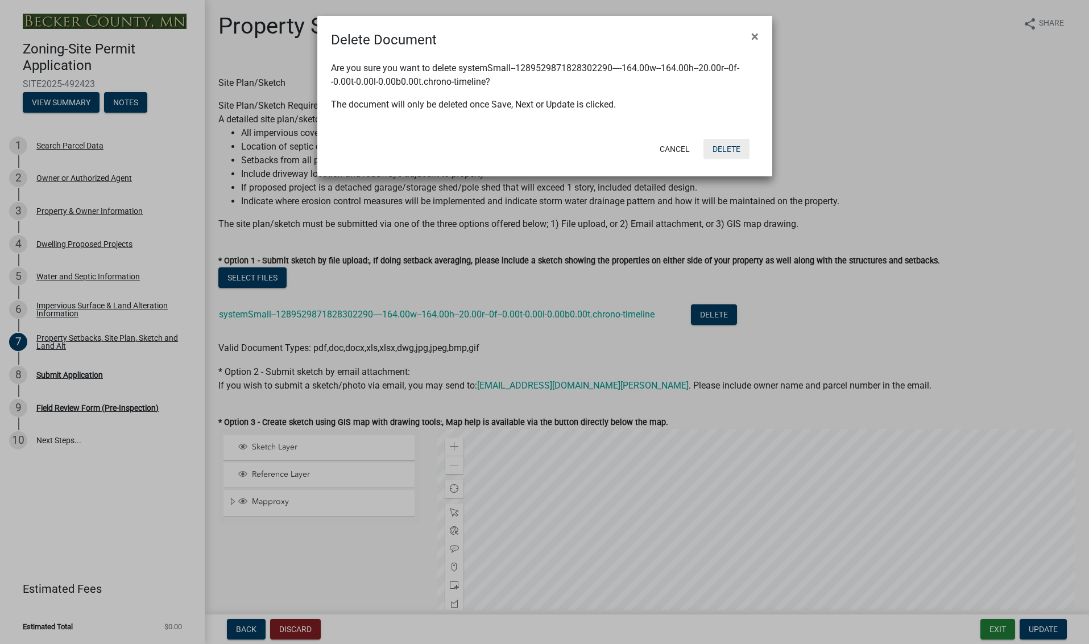
click at [725, 146] on button "Delete" at bounding box center [726, 149] width 46 height 20
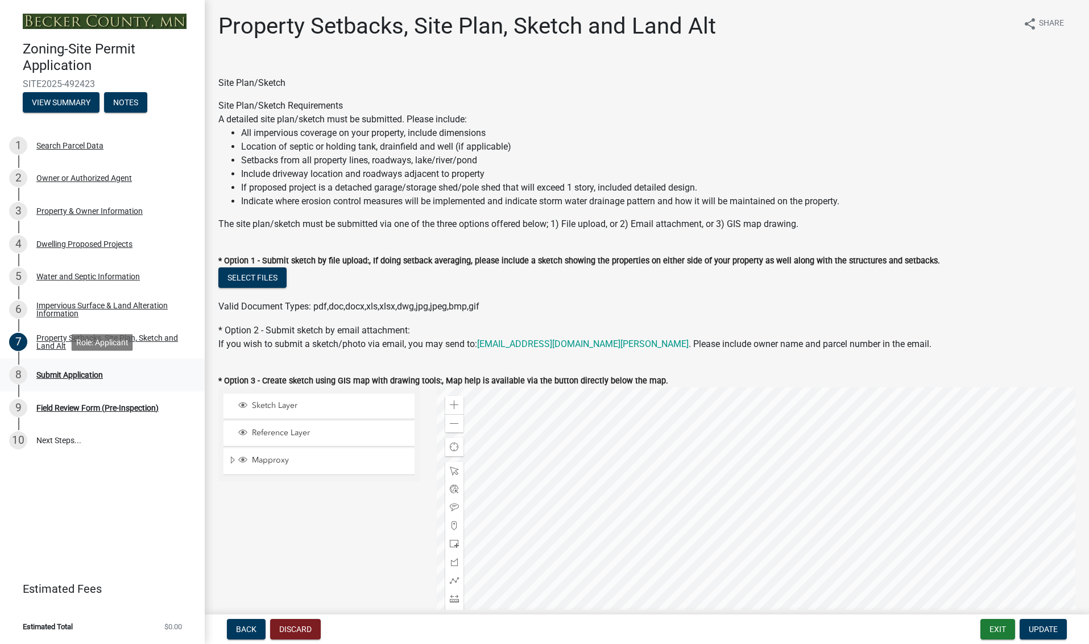
click at [69, 371] on div "Submit Application" at bounding box center [69, 375] width 67 height 8
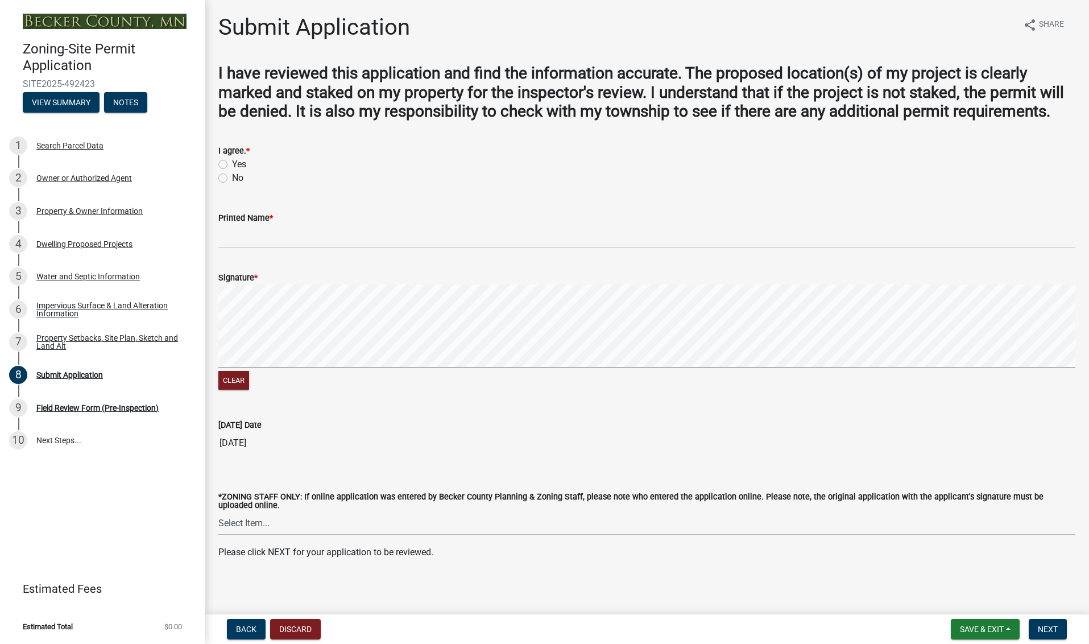
scroll to position [0, 1]
click at [232, 171] on label "Yes" at bounding box center [239, 164] width 14 height 14
click at [232, 165] on input "Yes" at bounding box center [235, 160] width 7 height 7
radio input "true"
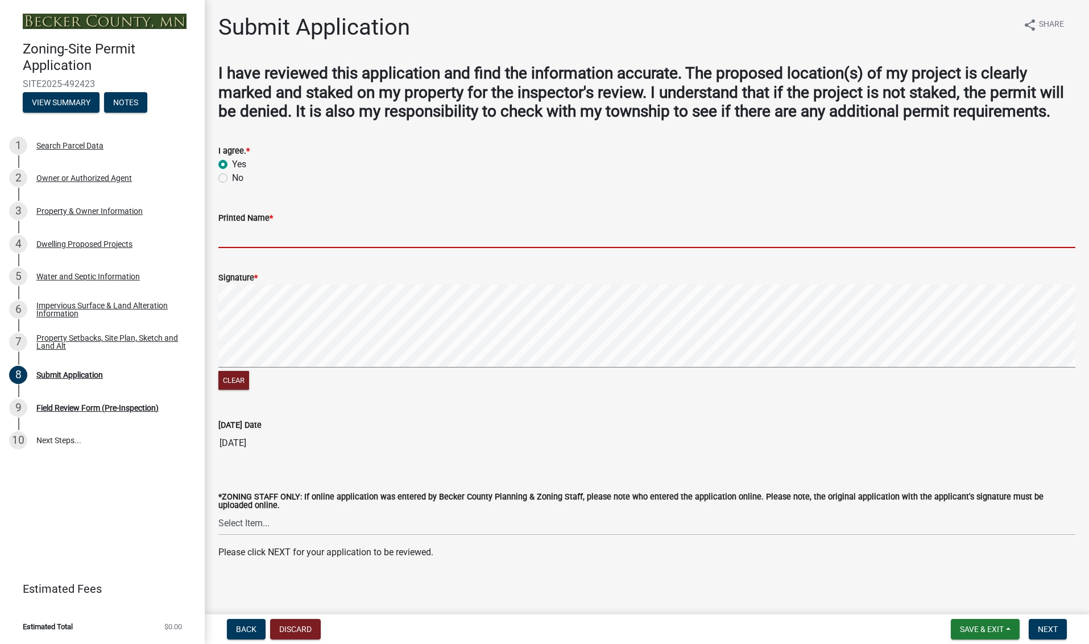
click at [244, 248] on input "Printed Name *" at bounding box center [646, 236] width 857 height 23
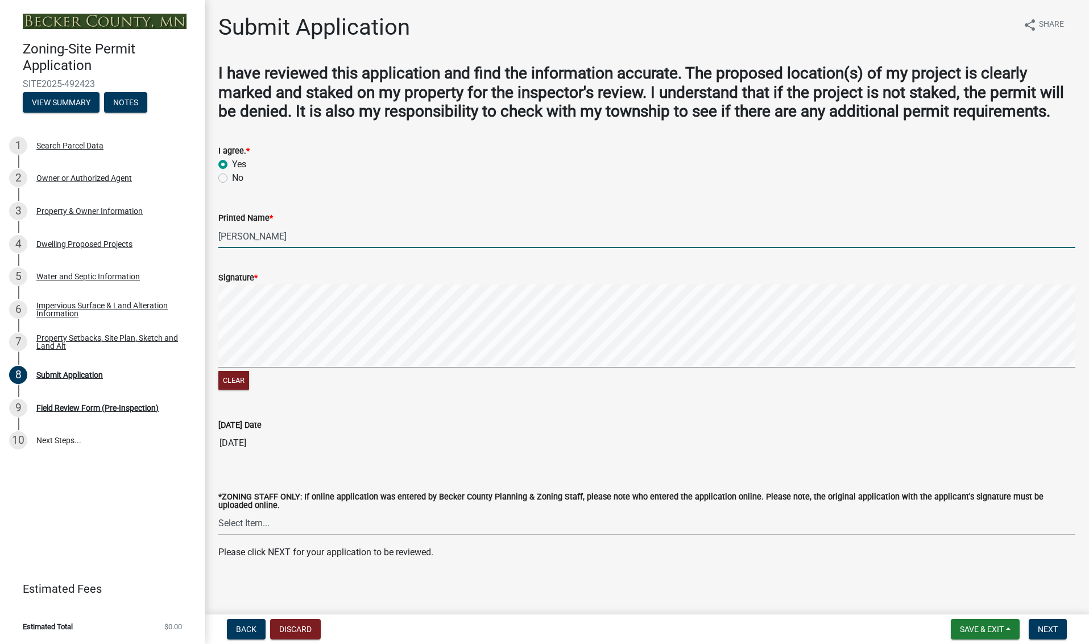
type input "Steve Miorana"
drag, startPoint x: 272, startPoint y: 292, endPoint x: 272, endPoint y: 298, distance: 6.3
click at [272, 284] on div "Signature *" at bounding box center [646, 278] width 857 height 14
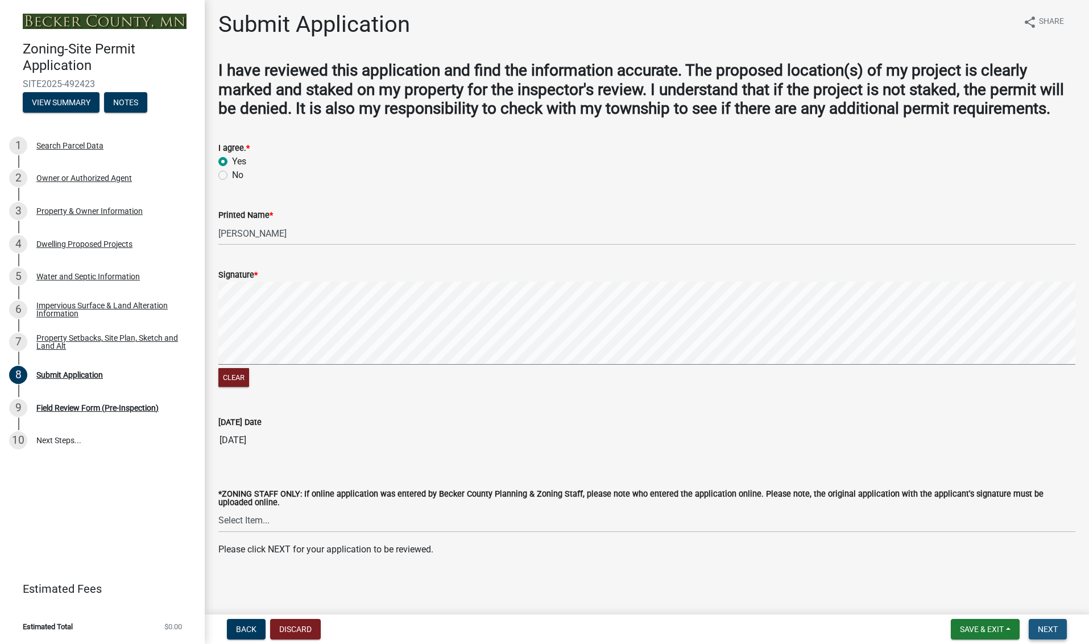
click at [1049, 626] on span "Next" at bounding box center [1048, 628] width 20 height 9
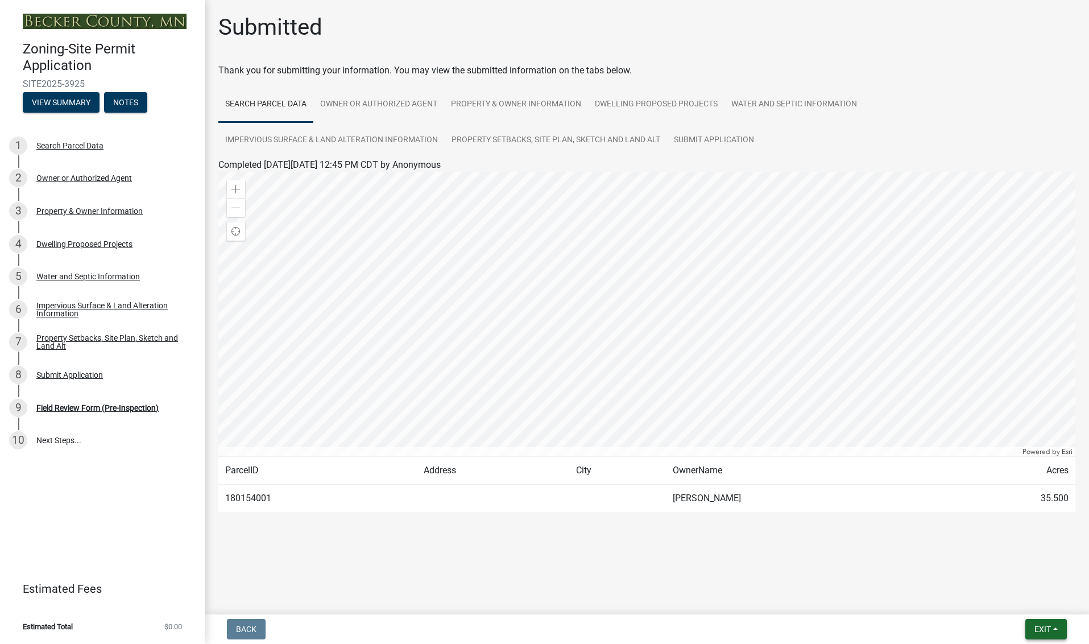
click at [1043, 627] on span "Exit" at bounding box center [1042, 628] width 16 height 9
click at [1024, 598] on button "Save & Exit" at bounding box center [1021, 599] width 91 height 27
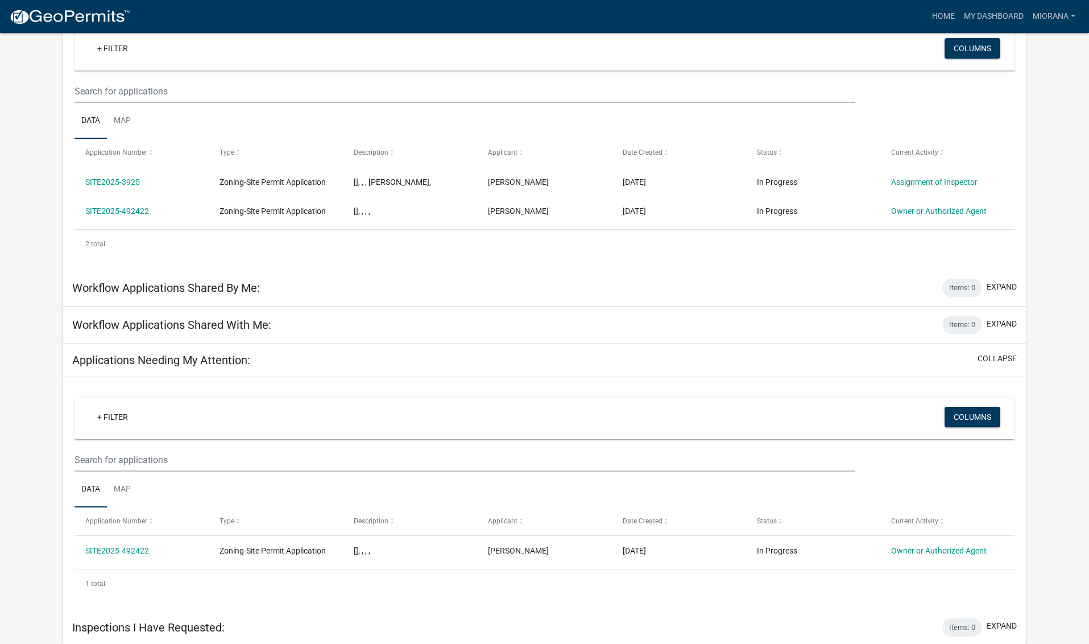
scroll to position [114, 0]
